Goal: Information Seeking & Learning: Learn about a topic

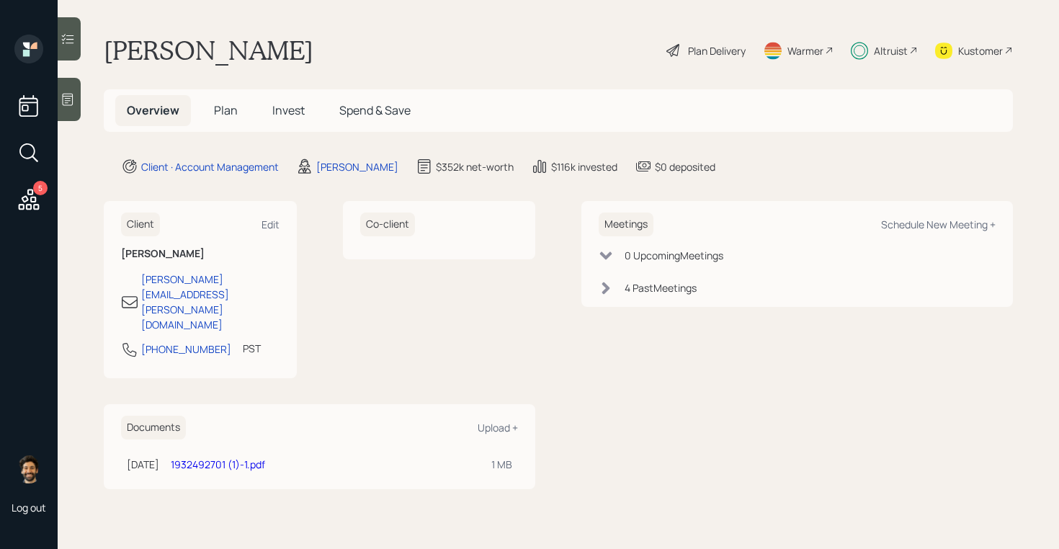
click at [895, 42] on div "Altruist" at bounding box center [883, 51] width 67 height 32
click at [295, 122] on h5 "Invest" at bounding box center [288, 110] width 55 height 31
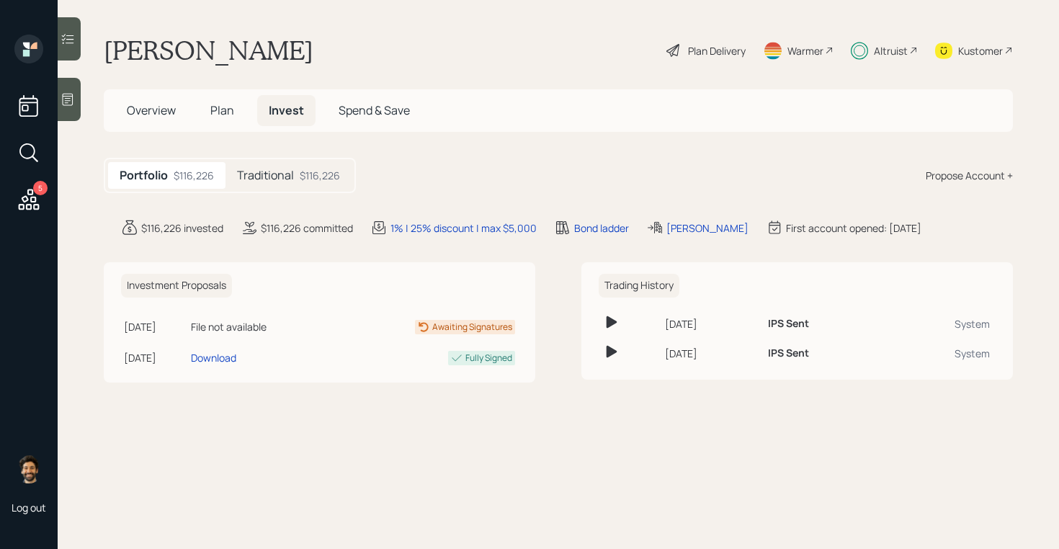
click at [320, 163] on div "Traditional $116,226" at bounding box center [288, 175] width 126 height 27
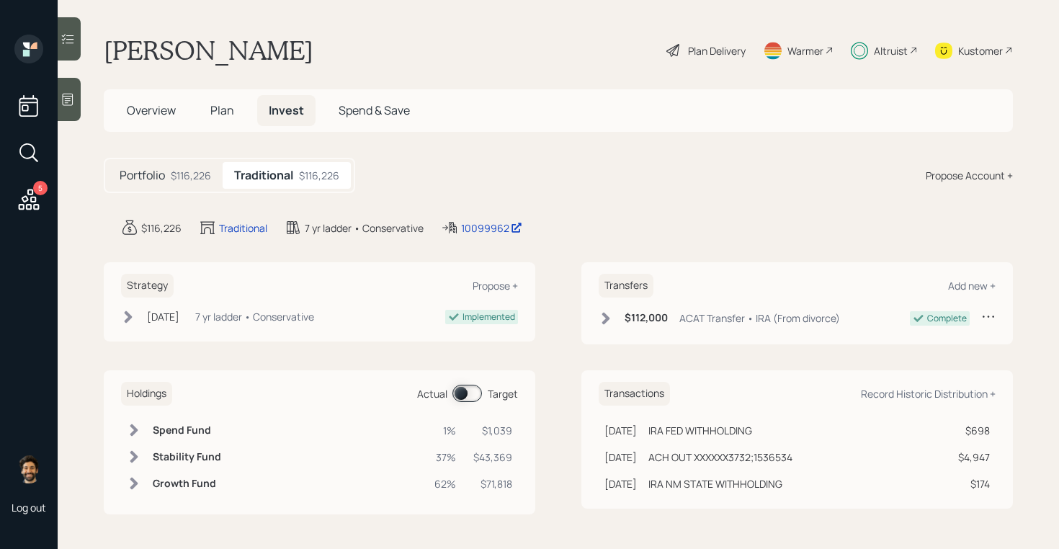
click at [223, 107] on span "Plan" at bounding box center [222, 110] width 24 height 16
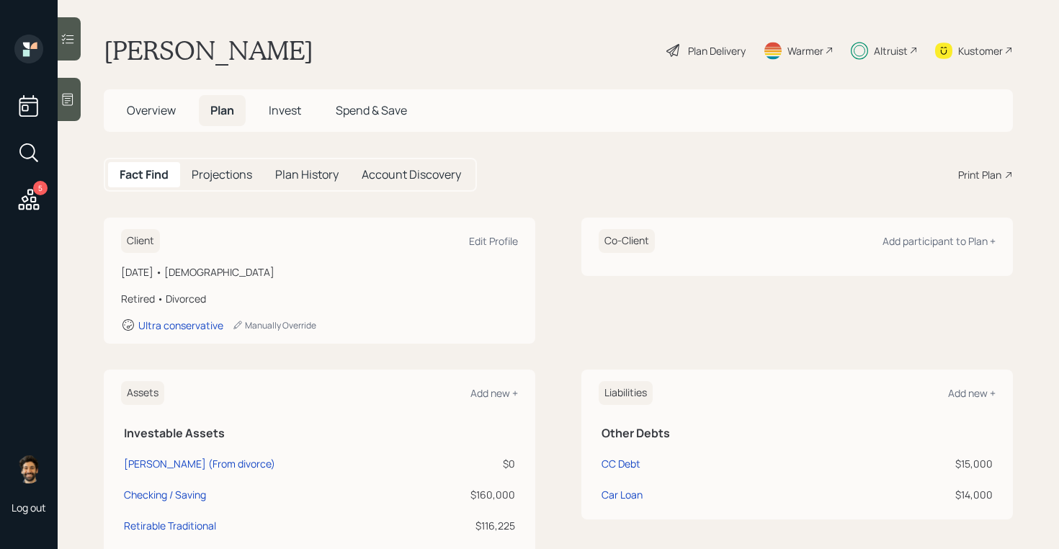
click at [285, 109] on span "Invest" at bounding box center [285, 110] width 32 height 16
